Goal: Go to known website: Access a specific website the user already knows

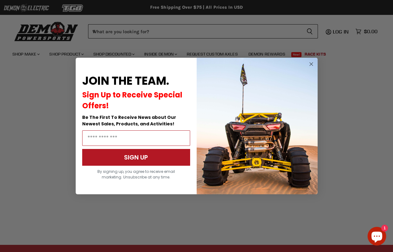
scroll to position [131, 0]
